Goal: Feedback & Contribution: Submit feedback/report problem

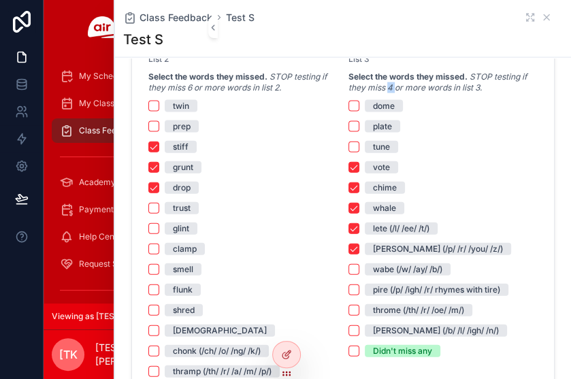
scroll to position [1157, 0]
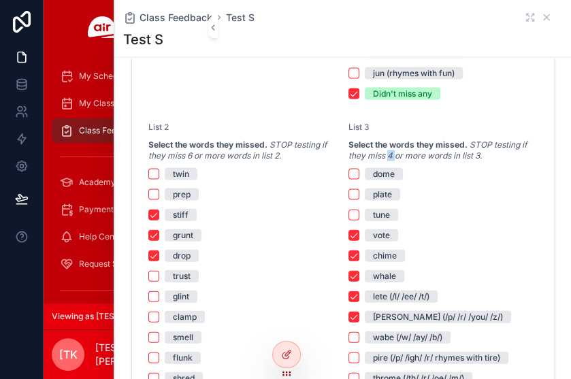
click at [348, 312] on button "[PERSON_NAME] (/p/ /r/ /you/ /z/)" at bounding box center [353, 317] width 11 height 11
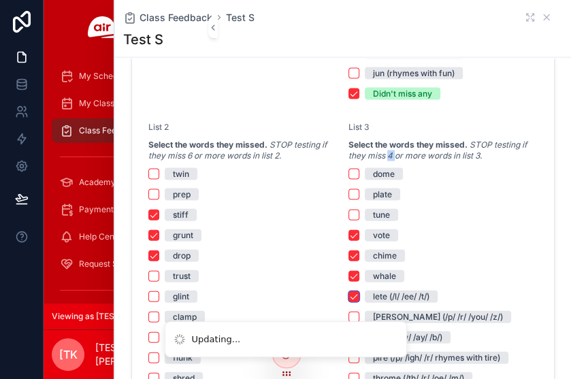
click at [351, 293] on button "lete (/l/ /ee/ /t/)" at bounding box center [353, 296] width 11 height 11
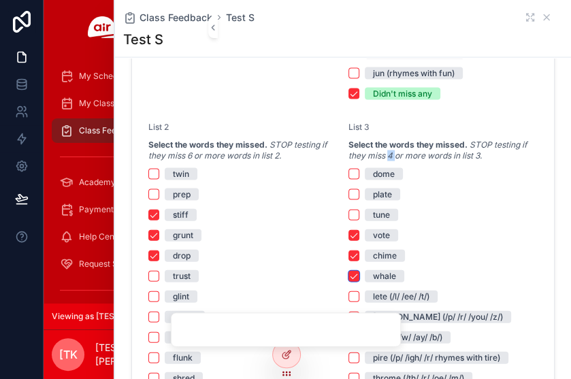
click at [351, 276] on button "whale" at bounding box center [353, 276] width 11 height 11
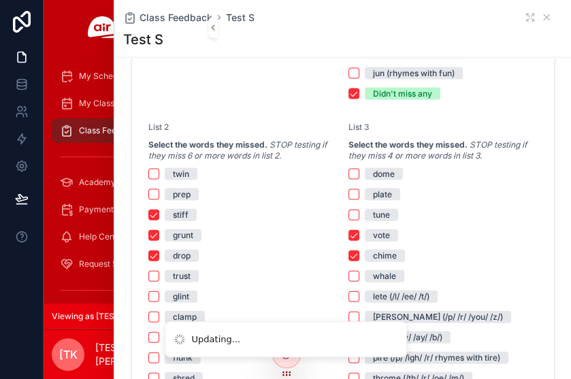
click at [348, 260] on div "dome plate tune vote chime whale lete (/l/ /ee/ /t/) [PERSON_NAME] (/p/ /r/ /yo…" at bounding box center [442, 296] width 189 height 257
click at [348, 233] on button "vote" at bounding box center [353, 235] width 11 height 11
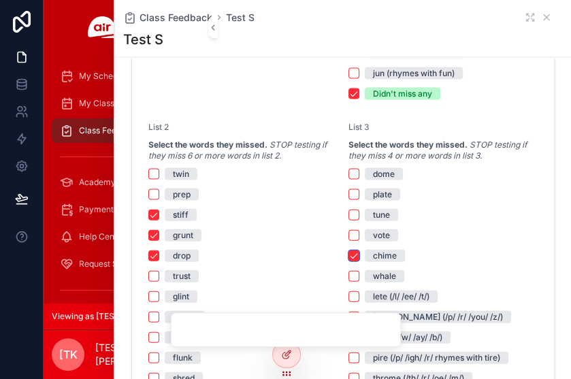
click at [348, 251] on button "chime" at bounding box center [353, 255] width 11 height 11
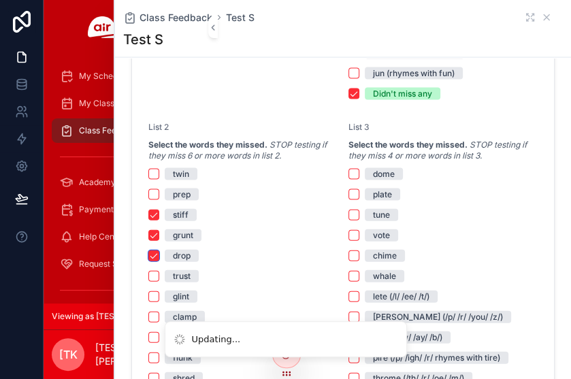
click at [155, 252] on button "drop" at bounding box center [153, 255] width 11 height 11
click at [151, 232] on button "grunt" at bounding box center [153, 235] width 11 height 11
click at [151, 213] on button "stiff" at bounding box center [153, 215] width 11 height 11
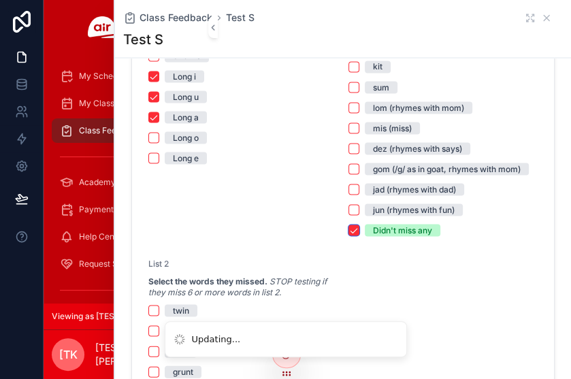
click at [348, 225] on button "Didn't miss any" at bounding box center [353, 230] width 11 height 11
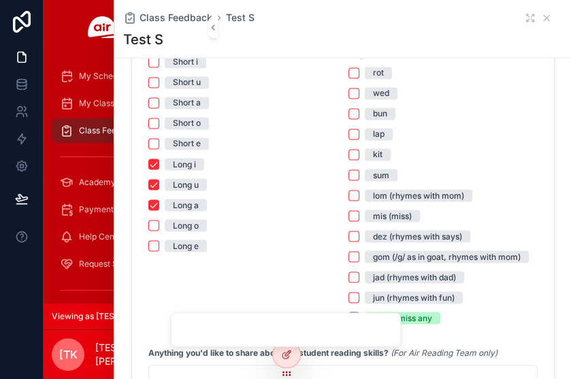
scroll to position [816, 0]
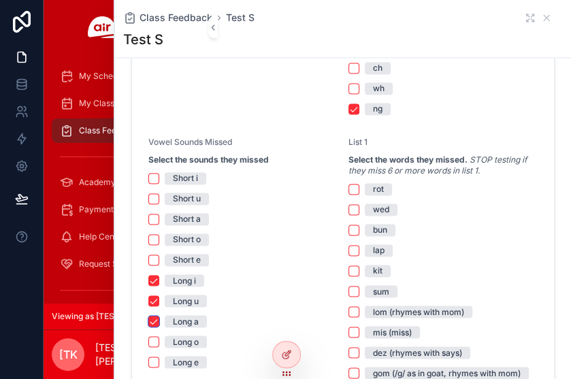
drag, startPoint x: 152, startPoint y: 317, endPoint x: 155, endPoint y: 301, distance: 15.9
click at [153, 316] on button "Long a" at bounding box center [153, 321] width 11 height 11
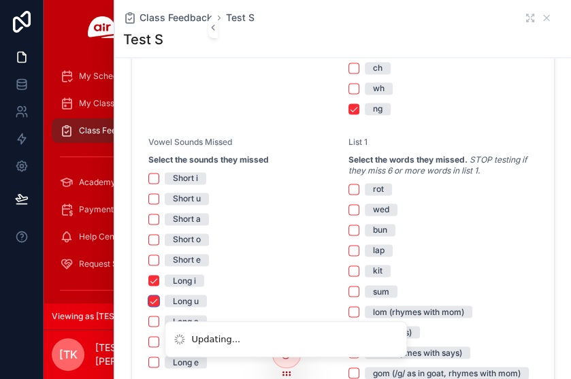
click at [151, 297] on button "Long u" at bounding box center [153, 300] width 11 height 11
drag, startPoint x: 156, startPoint y: 276, endPoint x: 266, endPoint y: 268, distance: 110.5
click at [161, 276] on div "Long i" at bounding box center [242, 280] width 189 height 12
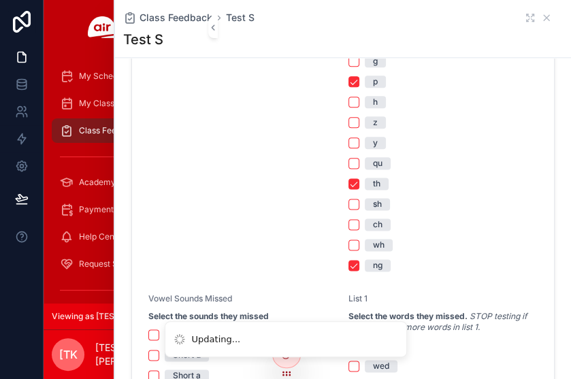
scroll to position [612, 0]
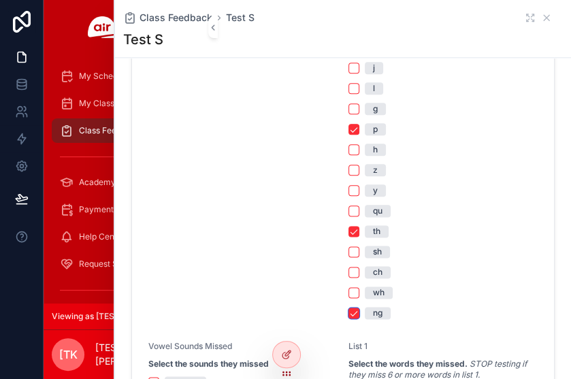
drag, startPoint x: 350, startPoint y: 310, endPoint x: 338, endPoint y: 271, distance: 41.1
click at [348, 307] on button "ng" at bounding box center [353, 312] width 11 height 11
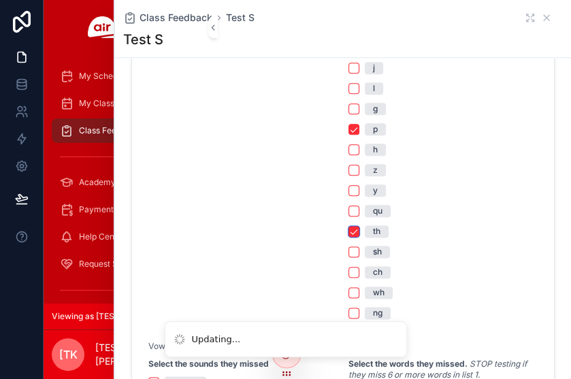
click at [349, 227] on button "th" at bounding box center [353, 231] width 11 height 11
drag, startPoint x: 346, startPoint y: 127, endPoint x: 335, endPoint y: 154, distance: 30.2
click at [348, 127] on button "p" at bounding box center [353, 129] width 11 height 11
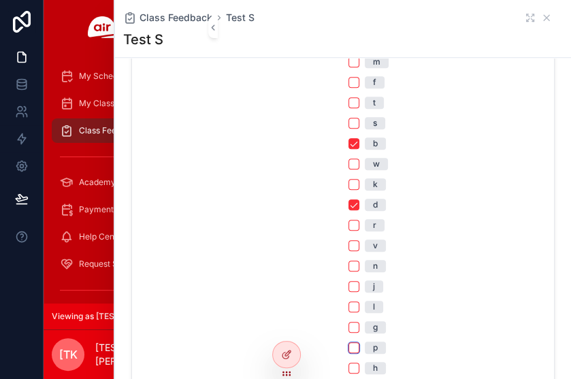
scroll to position [408, 0]
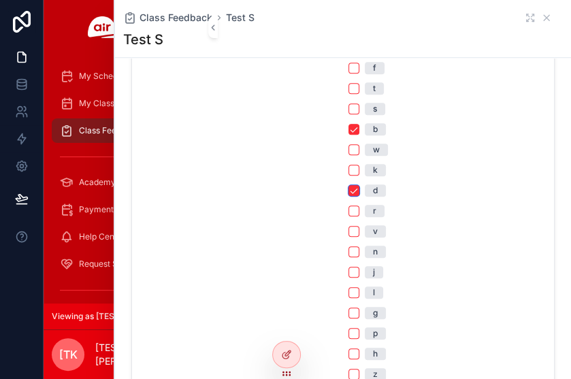
click at [350, 188] on button "d" at bounding box center [353, 190] width 11 height 11
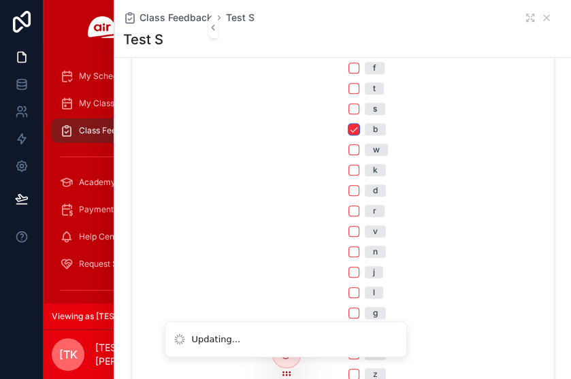
drag, startPoint x: 346, startPoint y: 127, endPoint x: 343, endPoint y: 159, distance: 32.8
click at [348, 128] on button "b" at bounding box center [353, 129] width 11 height 11
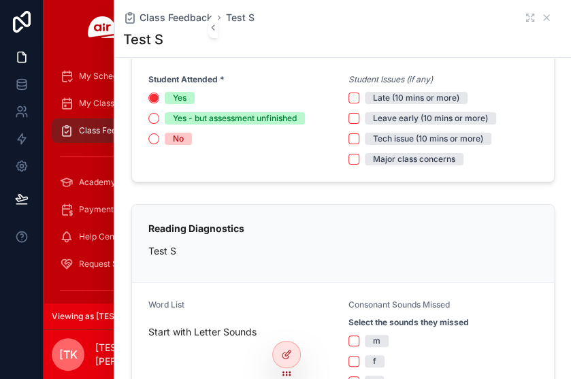
scroll to position [0, 0]
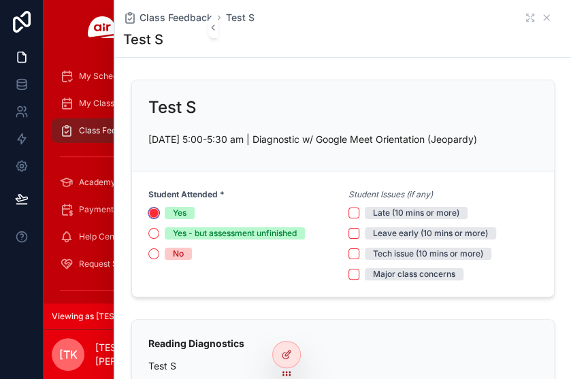
click at [154, 213] on circle "scrollable content" at bounding box center [154, 213] width 8 height 8
click at [184, 14] on span "Class Feedback" at bounding box center [175, 18] width 73 height 14
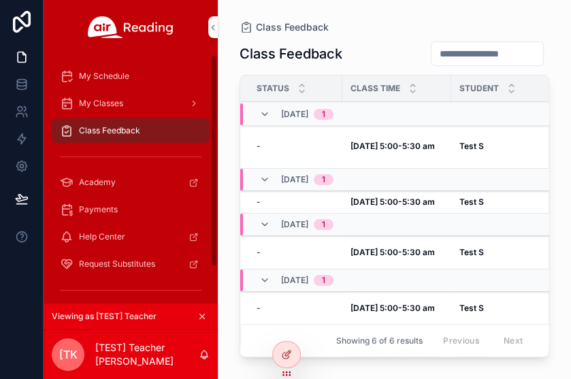
click at [410, 142] on strong "[DATE] 5:00-5:30 am" at bounding box center [392, 146] width 84 height 10
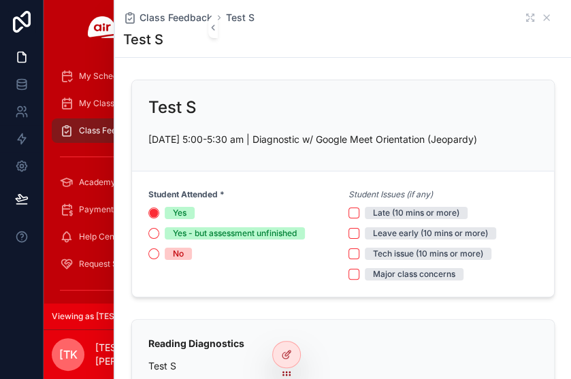
click at [174, 207] on div "Yes" at bounding box center [180, 213] width 14 height 12
click at [159, 207] on button "Yes" at bounding box center [153, 212] width 11 height 11
click at [181, 248] on div "No" at bounding box center [178, 254] width 11 height 12
click at [159, 248] on button "No" at bounding box center [153, 253] width 11 height 11
click at [173, 211] on div "Yes" at bounding box center [180, 213] width 14 height 12
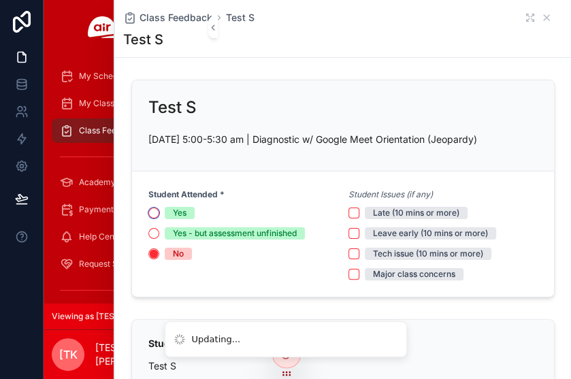
click at [159, 211] on button "Yes" at bounding box center [153, 212] width 11 height 11
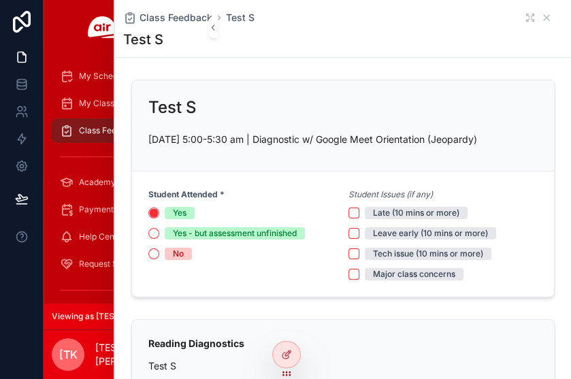
click at [179, 13] on span "Class Feedback" at bounding box center [175, 18] width 73 height 14
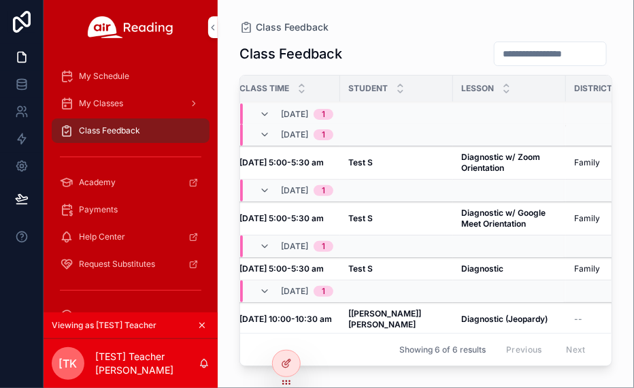
scroll to position [90, 0]
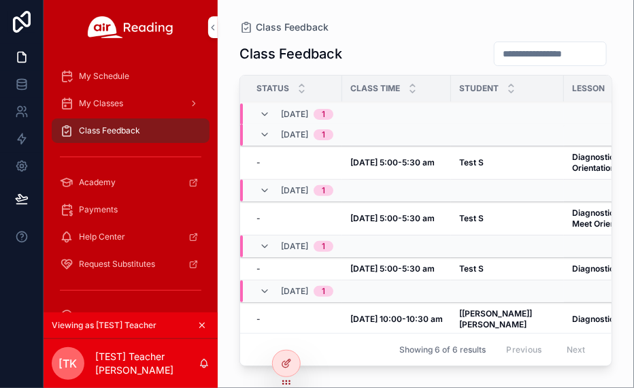
click at [369, 316] on strong "[DATE] 10:00-10:30 am" at bounding box center [396, 319] width 93 height 10
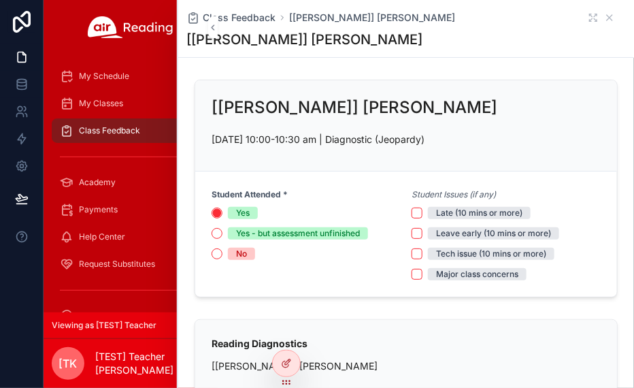
drag, startPoint x: 246, startPoint y: 15, endPoint x: 278, endPoint y: 45, distance: 43.3
click at [247, 16] on span "Class Feedback" at bounding box center [239, 18] width 73 height 14
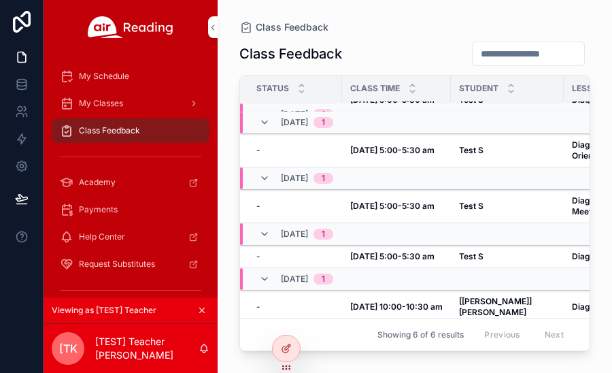
scroll to position [105, 0]
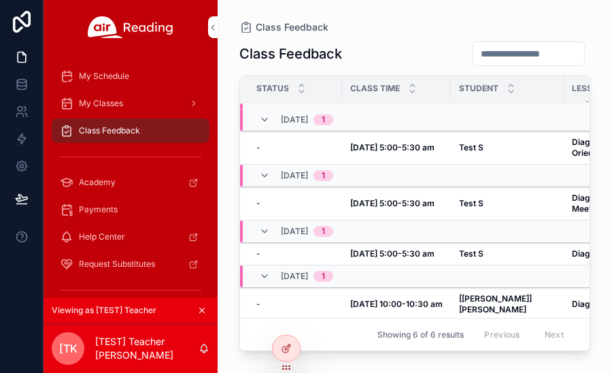
click at [469, 293] on strong "[[PERSON_NAME]] [PERSON_NAME]" at bounding box center [496, 303] width 75 height 21
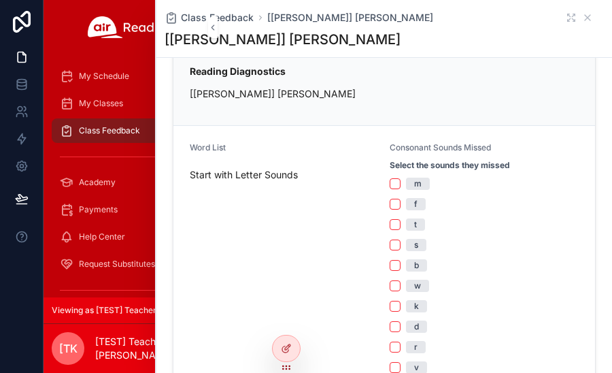
scroll to position [340, 0]
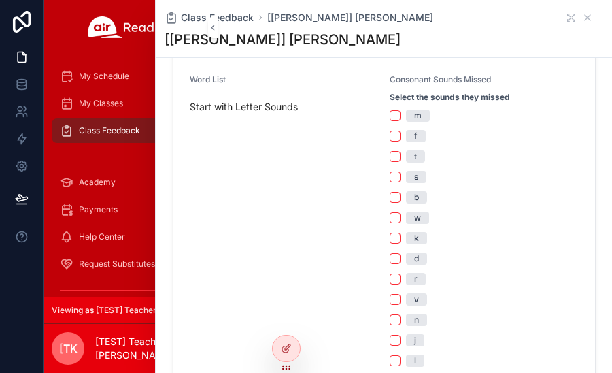
click at [390, 199] on button "b" at bounding box center [395, 197] width 11 height 11
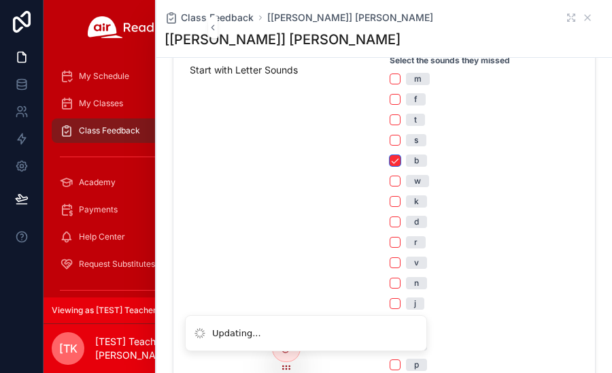
scroll to position [408, 0]
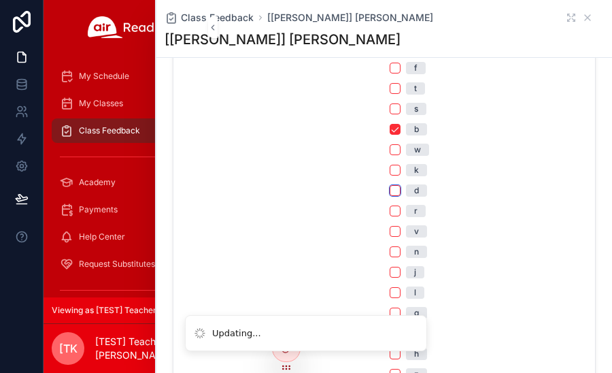
click at [390, 189] on button "d" at bounding box center [395, 190] width 11 height 11
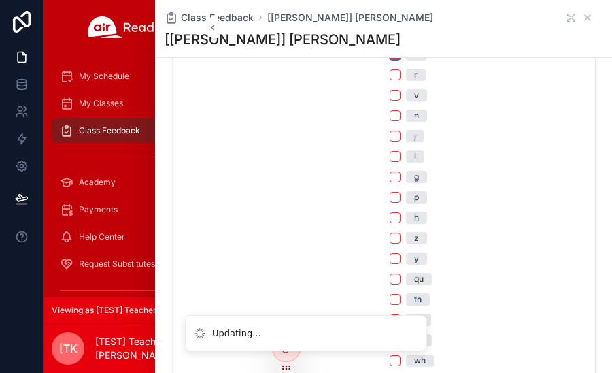
scroll to position [612, 0]
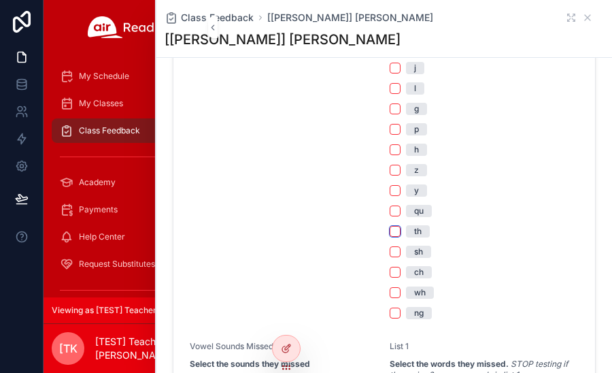
click at [390, 229] on button "th" at bounding box center [395, 231] width 11 height 11
click at [393, 248] on button "sh" at bounding box center [395, 251] width 11 height 11
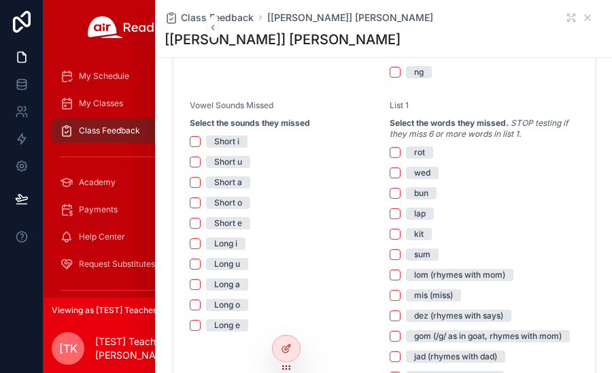
scroll to position [884, 0]
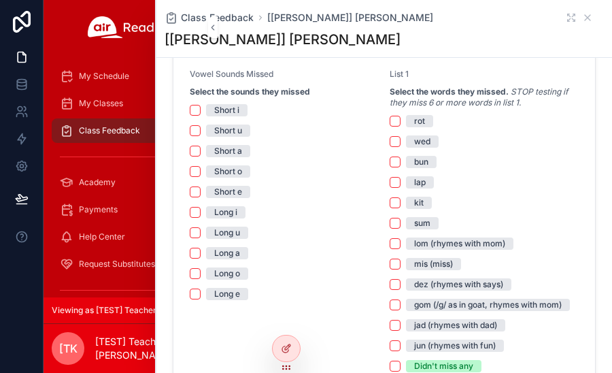
click at [228, 132] on div "Short u" at bounding box center [228, 130] width 28 height 12
click at [201, 132] on button "Short u" at bounding box center [195, 130] width 11 height 11
click at [228, 146] on div "Short a" at bounding box center [228, 151] width 28 height 12
click at [201, 146] on button "Short a" at bounding box center [195, 151] width 11 height 11
click at [221, 169] on div "Short o" at bounding box center [228, 171] width 28 height 12
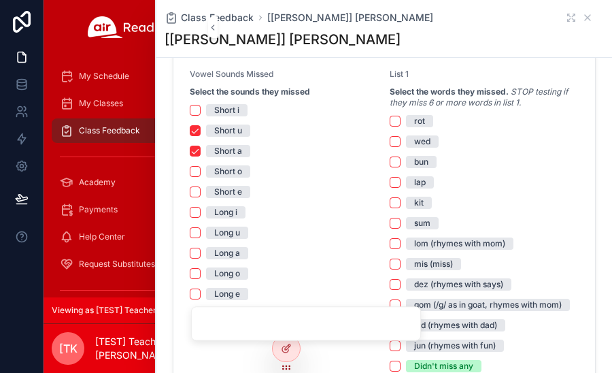
click at [201, 169] on button "Short o" at bounding box center [195, 171] width 11 height 11
click at [216, 188] on div "Short e" at bounding box center [228, 192] width 28 height 12
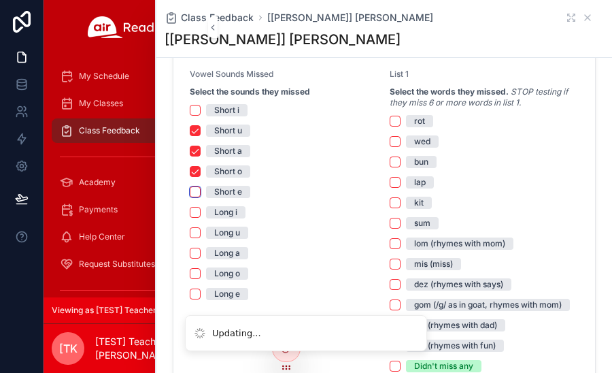
click at [201, 188] on button "Short e" at bounding box center [195, 191] width 11 height 11
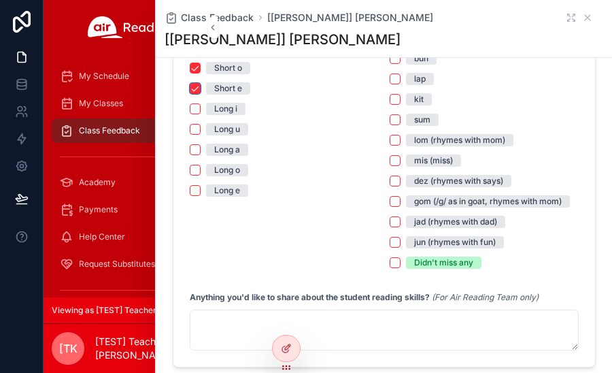
scroll to position [1020, 0]
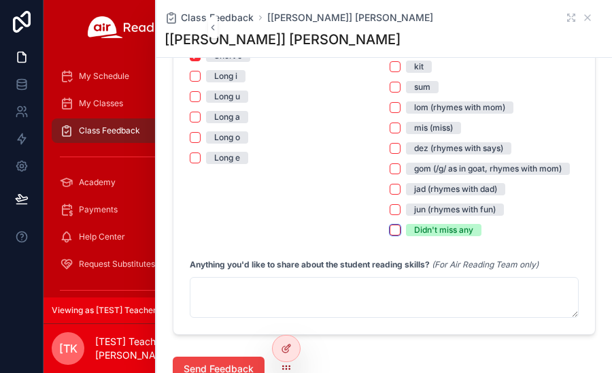
click at [390, 232] on button "Didn't miss any" at bounding box center [395, 230] width 11 height 11
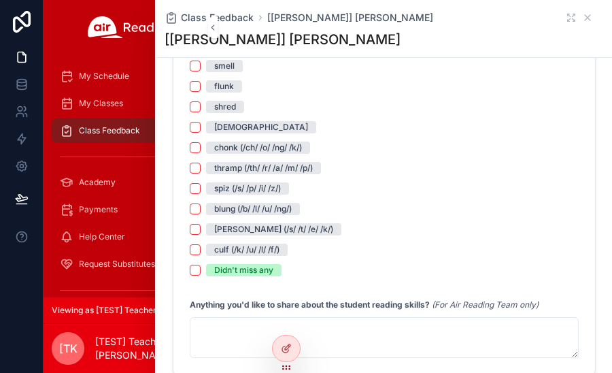
scroll to position [1429, 0]
click at [220, 205] on div "blung (/b/ /l/ /u/ /ng/)" at bounding box center [253, 208] width 78 height 12
click at [201, 205] on button "blung (/b/ /l/ /u/ /ng/)" at bounding box center [195, 208] width 11 height 11
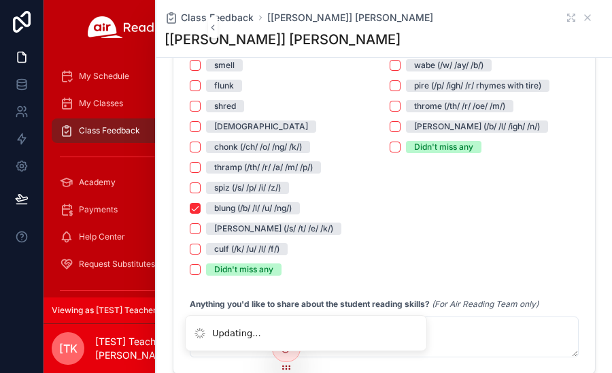
click at [225, 227] on div "[PERSON_NAME] (/s/ /t/ /e/ /k/)" at bounding box center [273, 228] width 119 height 12
click at [201, 227] on button "[PERSON_NAME] (/s/ /t/ /e/ /k/)" at bounding box center [195, 228] width 11 height 11
click at [229, 248] on div "culf (/k/ /u/ /l/ /f/)" at bounding box center [246, 249] width 65 height 12
click at [201, 248] on button "culf (/k/ /u/ /l/ /f/)" at bounding box center [195, 249] width 11 height 11
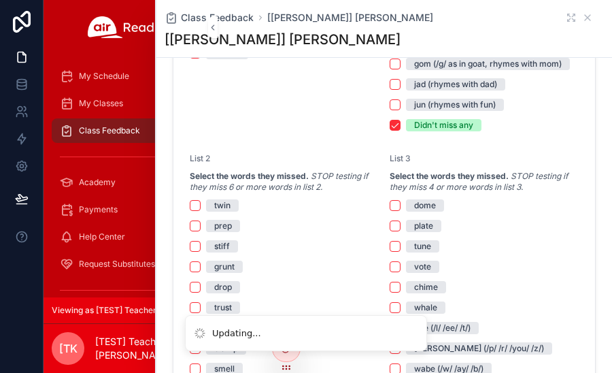
scroll to position [1157, 0]
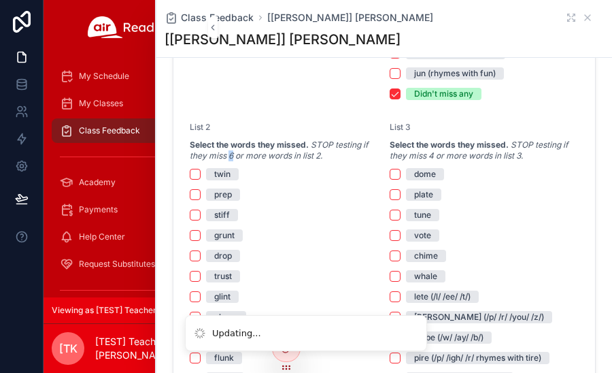
click at [233, 154] on em "STOP testing if they miss 6 or more words in list 2." at bounding box center [279, 149] width 178 height 21
drag, startPoint x: 422, startPoint y: 152, endPoint x: 431, endPoint y: 152, distance: 8.8
click at [431, 152] on em "STOP testing if they miss 4 or more words in list 3." at bounding box center [479, 149] width 178 height 21
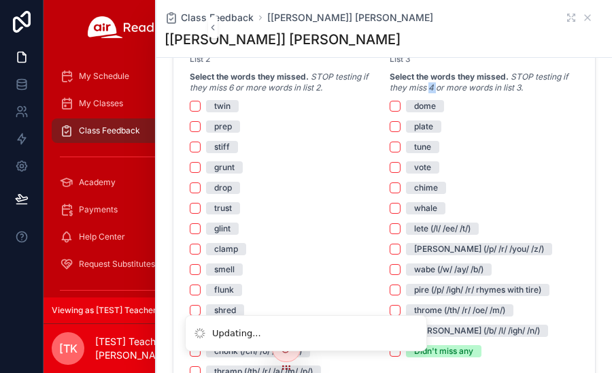
scroll to position [1293, 0]
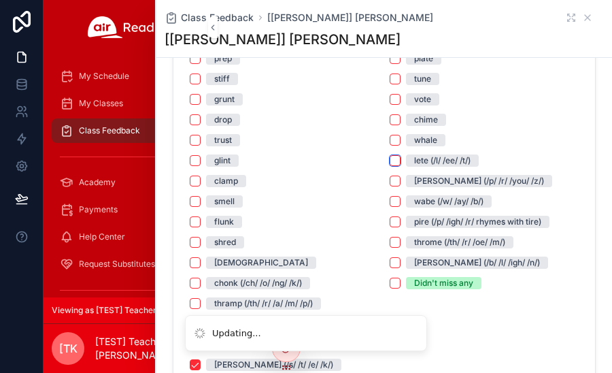
click at [390, 157] on button "lete (/l/ /ee/ /t/)" at bounding box center [395, 160] width 11 height 11
click at [390, 177] on button "[PERSON_NAME] (/p/ /r/ /you/ /z/)" at bounding box center [395, 181] width 11 height 11
click at [390, 197] on button "wabe (/w/ /ay/ /b/)" at bounding box center [395, 201] width 11 height 11
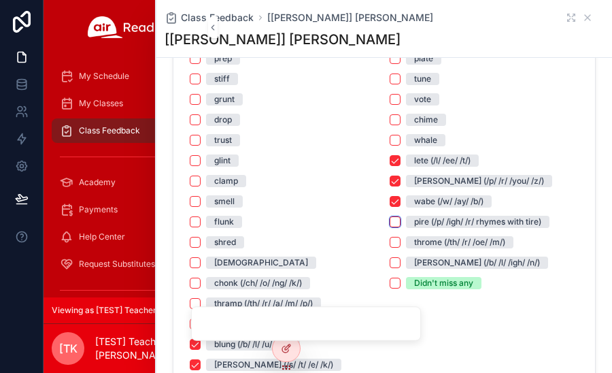
click at [395, 218] on button "pire (/p/ /igh/ /r/ rhymes with tire)" at bounding box center [395, 221] width 11 height 11
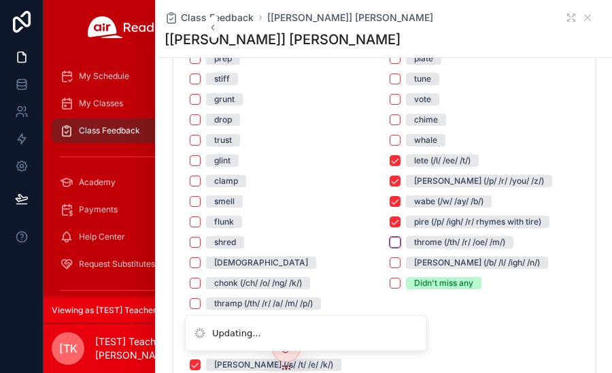
click at [393, 241] on button "throme (/th/ /r/ /oe/ /m/)" at bounding box center [395, 242] width 11 height 11
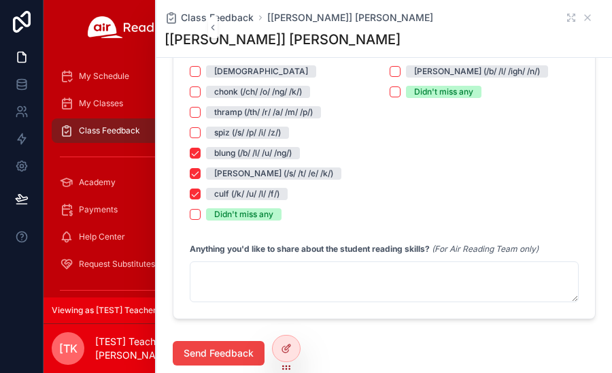
scroll to position [1497, 0]
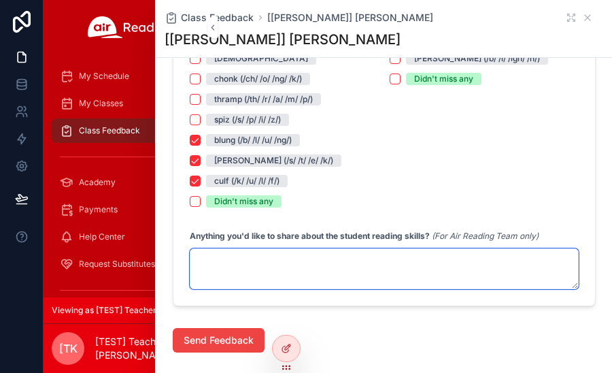
click at [423, 270] on textarea "scrollable content" at bounding box center [384, 268] width 389 height 41
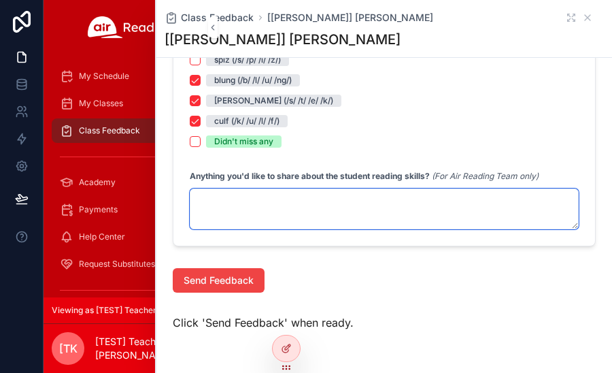
scroll to position [1565, 0]
